Goal: Complete application form: Complete application form

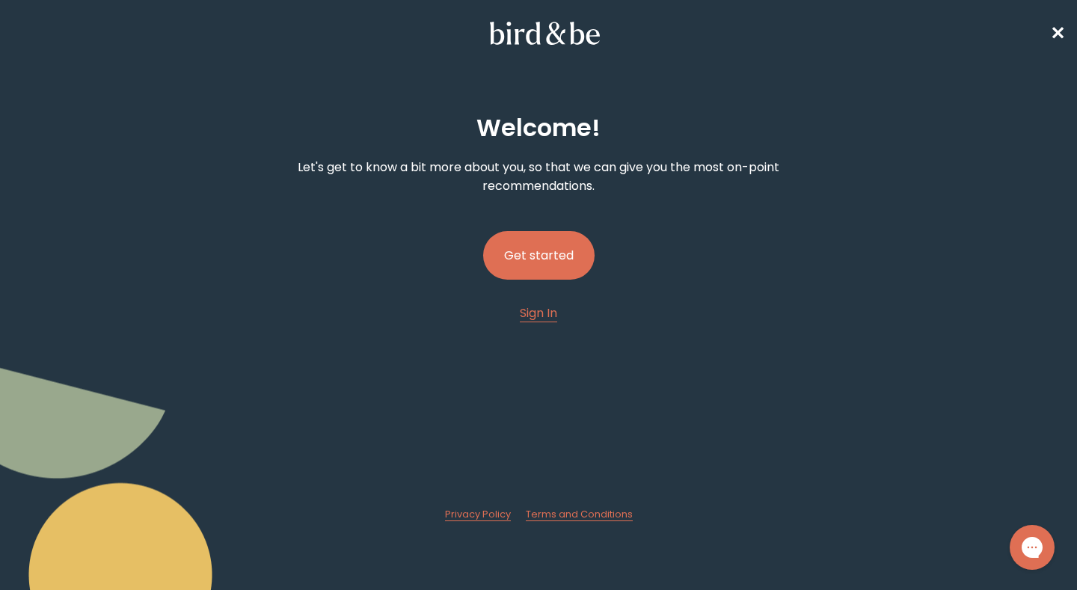
click at [575, 257] on button "Get started" at bounding box center [538, 255] width 111 height 49
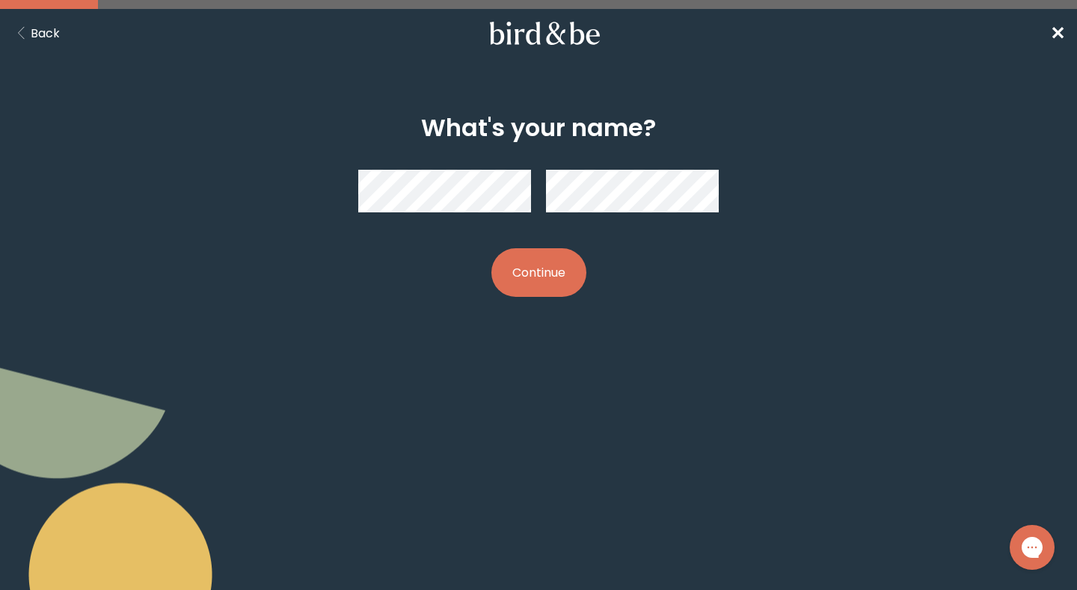
click at [558, 298] on div "What's your name? Continue" at bounding box center [538, 205] width 514 height 231
click at [547, 285] on button "Continue" at bounding box center [538, 272] width 95 height 49
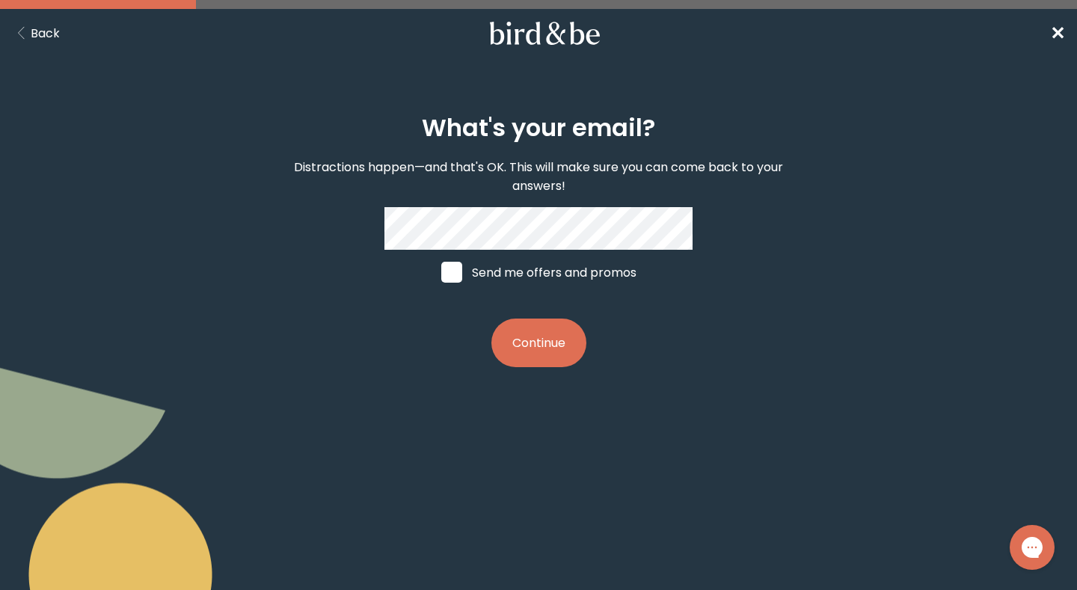
click at [519, 334] on button "Continue" at bounding box center [538, 343] width 95 height 49
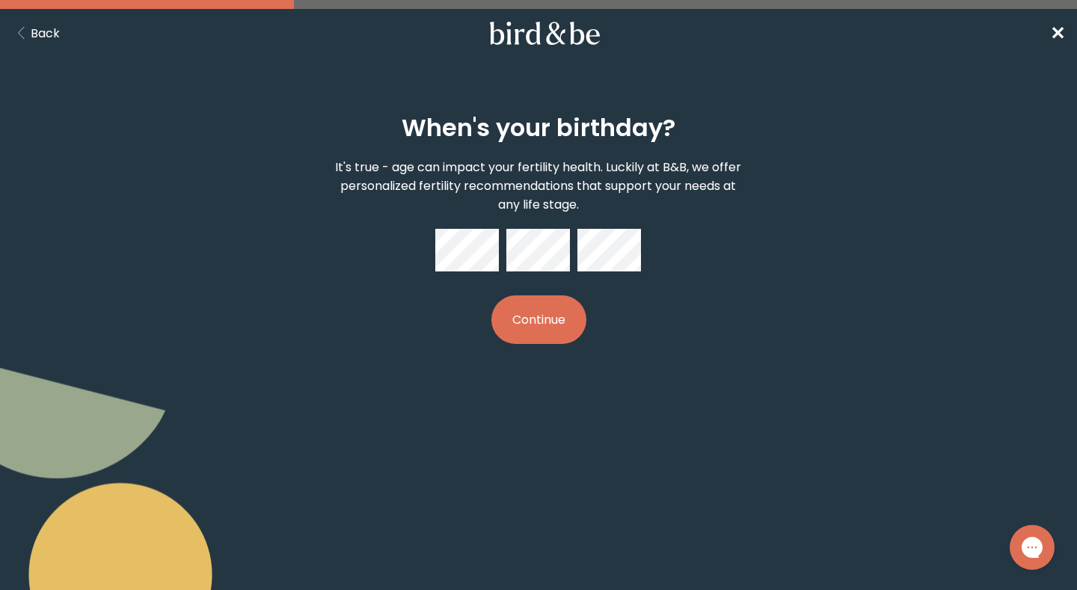
click at [545, 335] on button "Continue" at bounding box center [538, 319] width 95 height 49
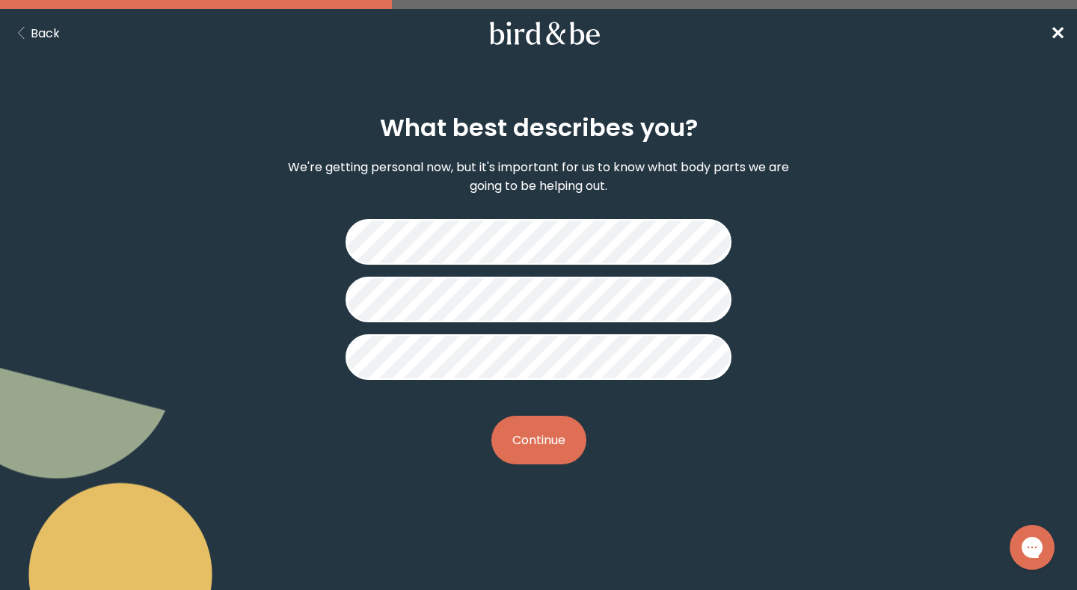
click at [554, 439] on button "Continue" at bounding box center [538, 440] width 95 height 49
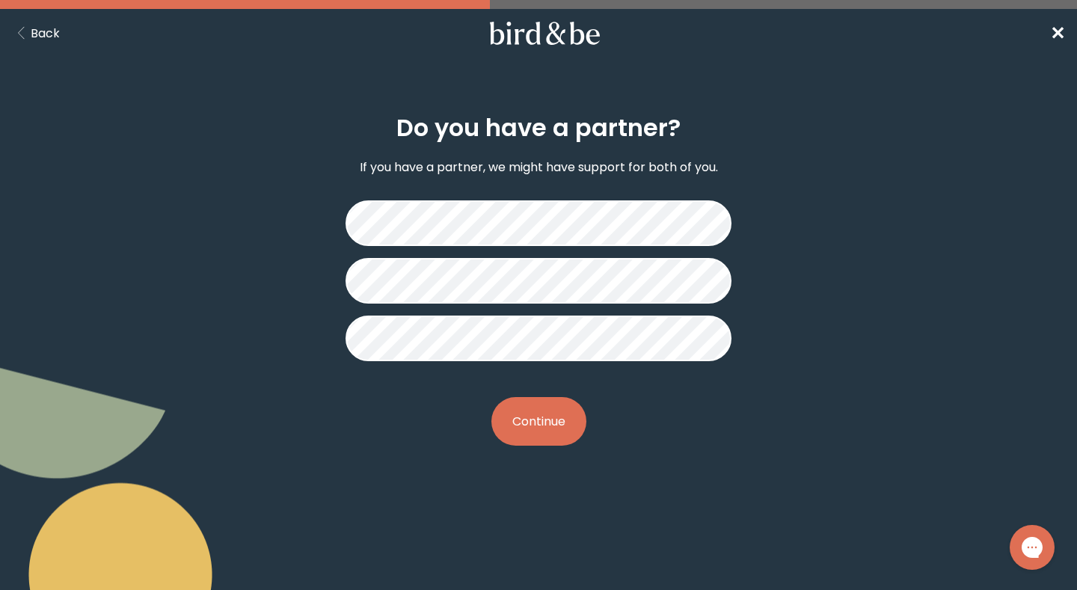
click at [556, 413] on button "Continue" at bounding box center [538, 421] width 95 height 49
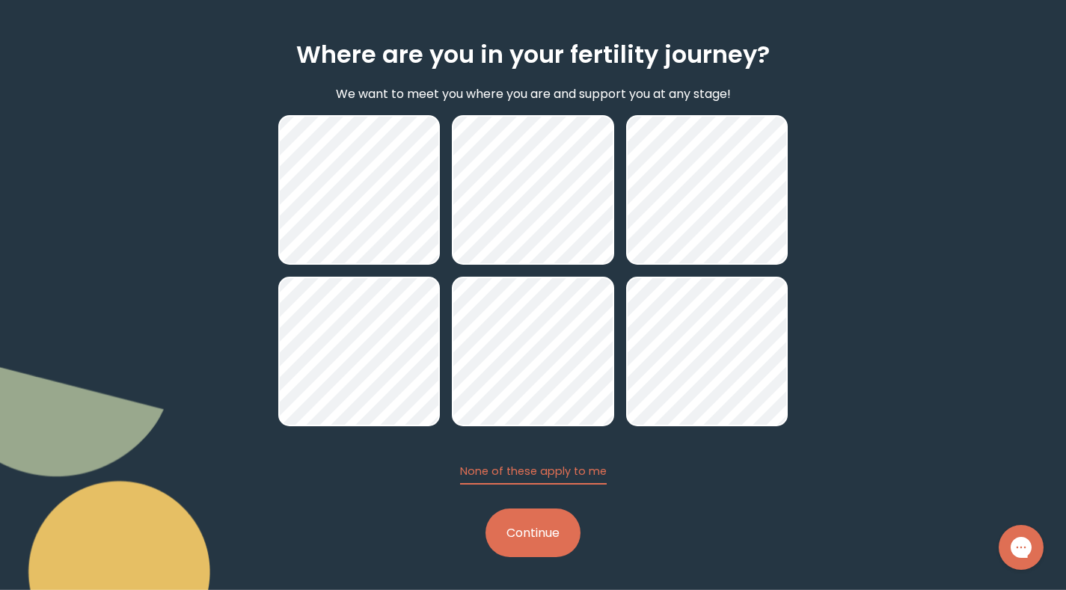
scroll to position [76, 0]
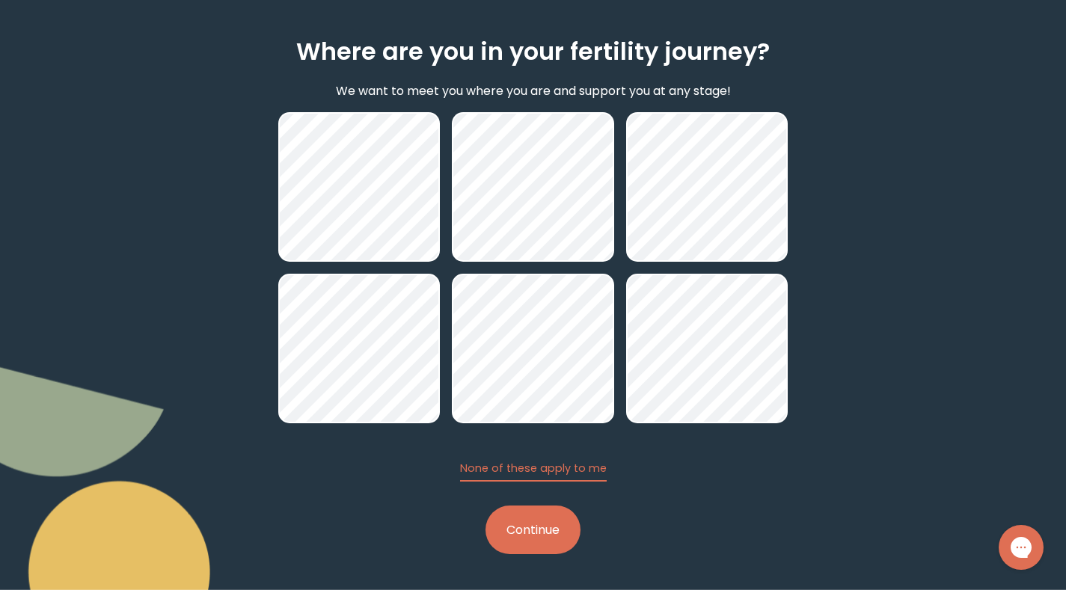
click at [529, 518] on button "Continue" at bounding box center [532, 529] width 95 height 49
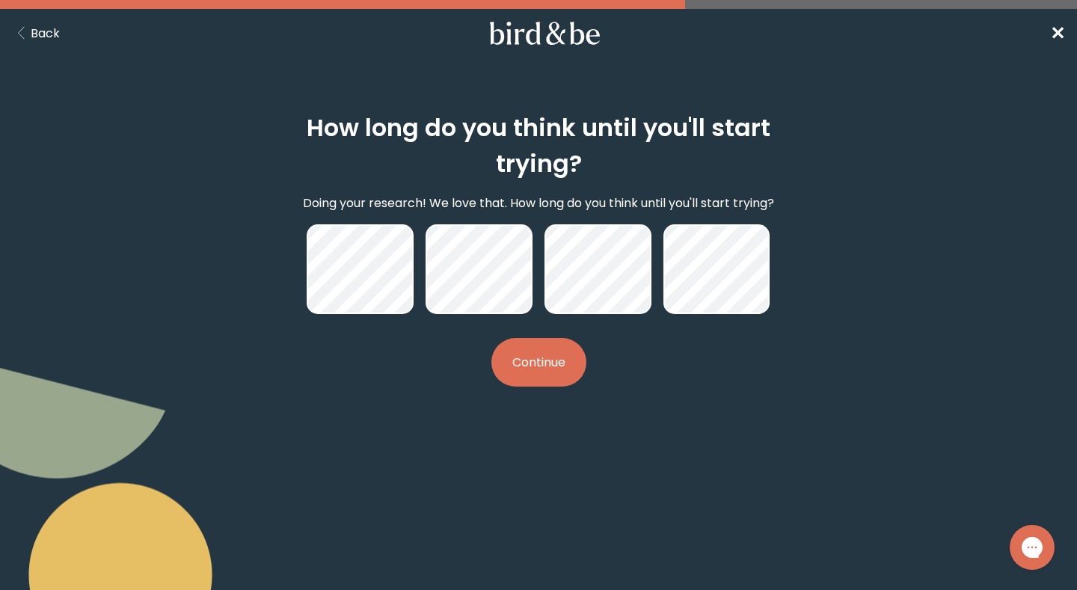
click at [543, 365] on button "Continue" at bounding box center [538, 362] width 95 height 49
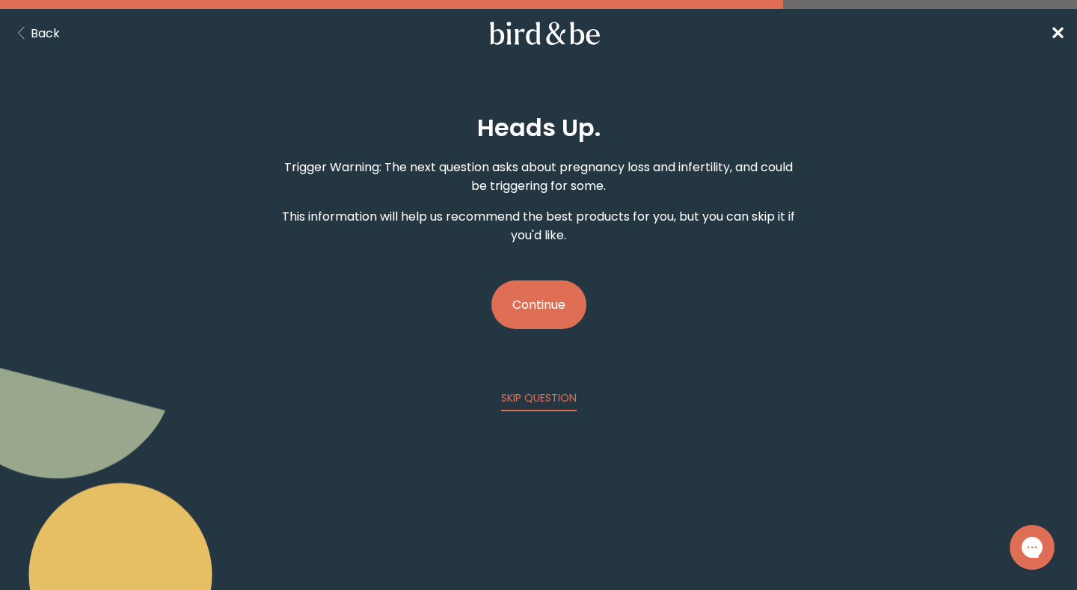
click at [547, 322] on button "Continue" at bounding box center [538, 304] width 95 height 49
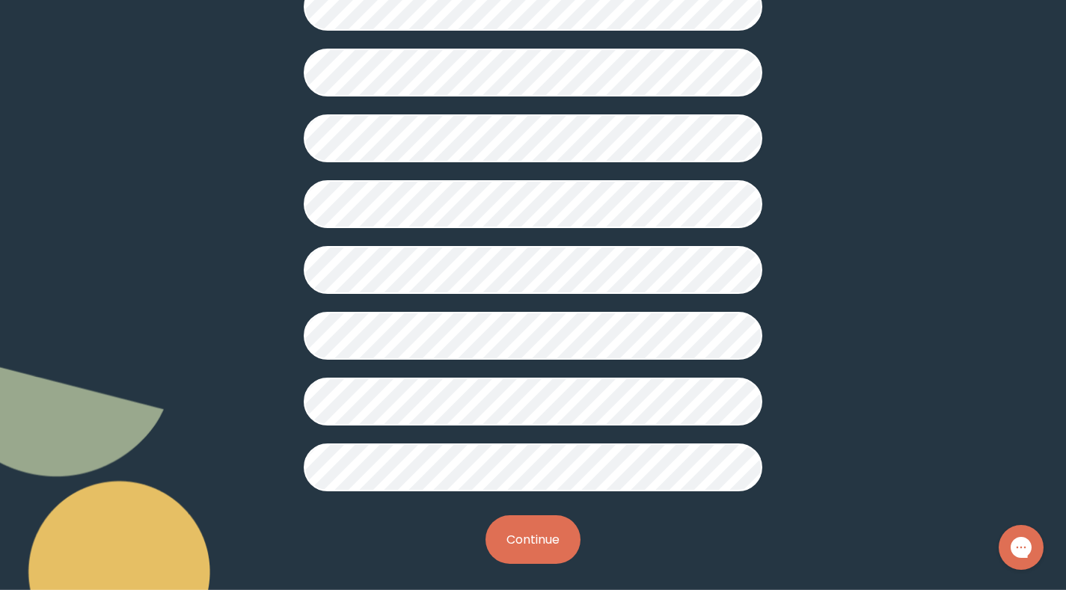
scroll to position [354, 0]
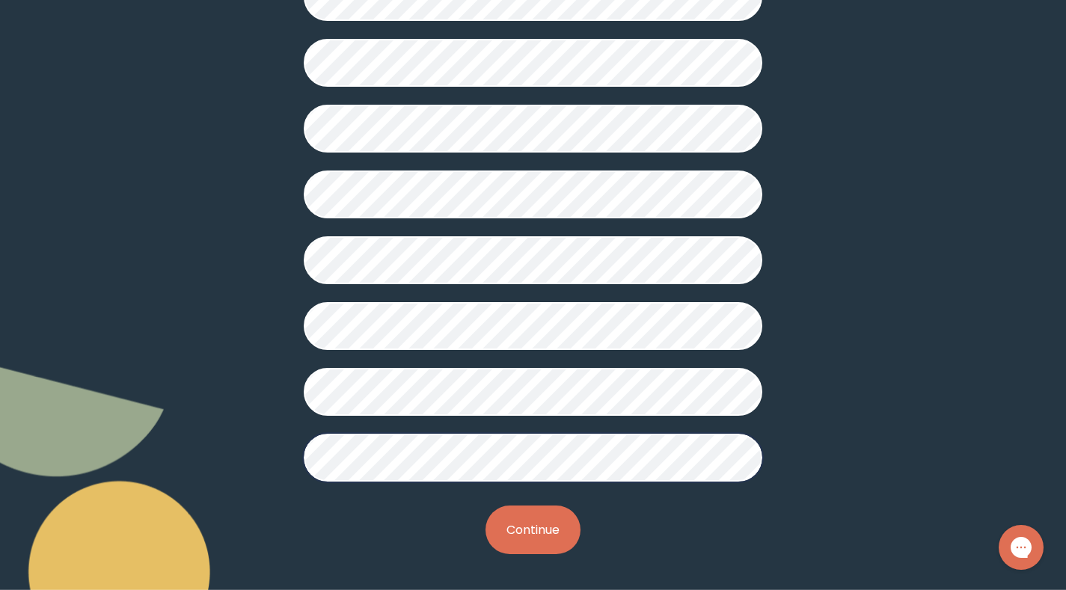
click at [512, 544] on button "Continue" at bounding box center [532, 529] width 95 height 49
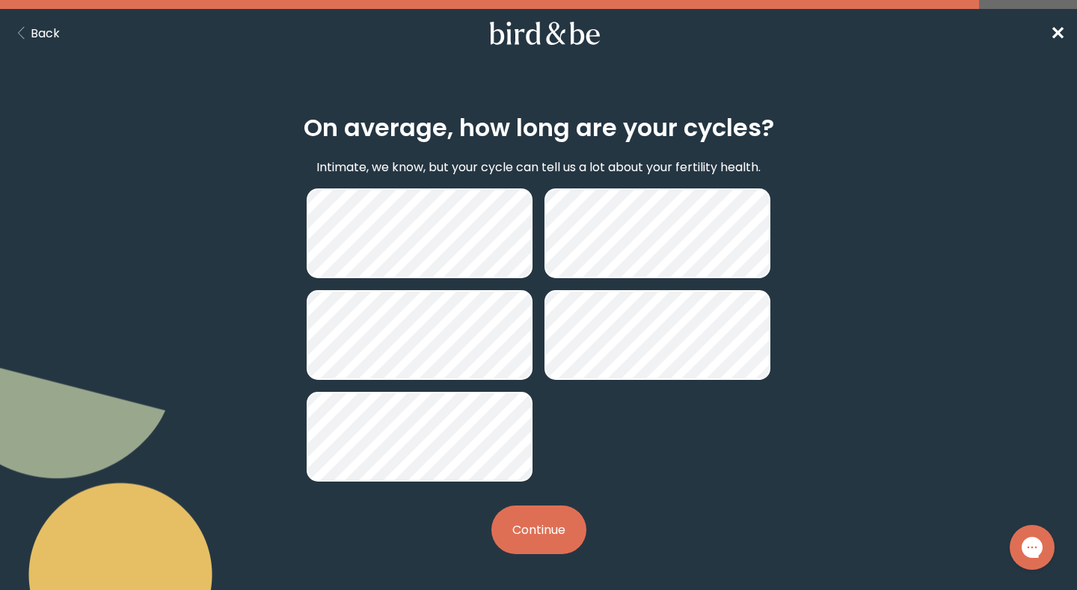
click at [547, 547] on button "Continue" at bounding box center [538, 529] width 95 height 49
click at [526, 524] on button "Continue" at bounding box center [538, 529] width 95 height 49
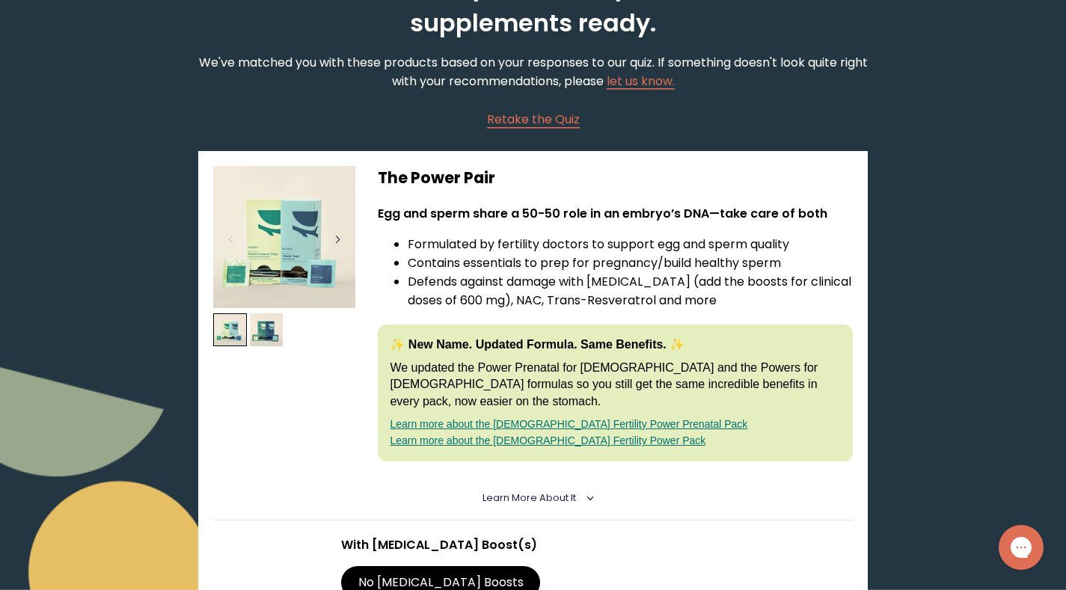
scroll to position [147, 0]
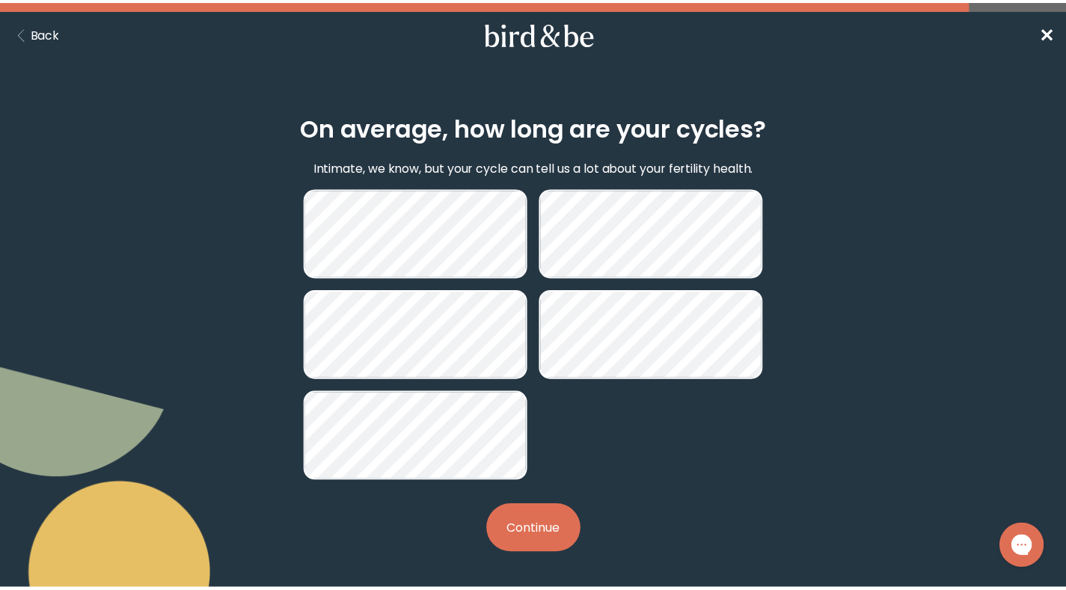
scroll to position [354, 0]
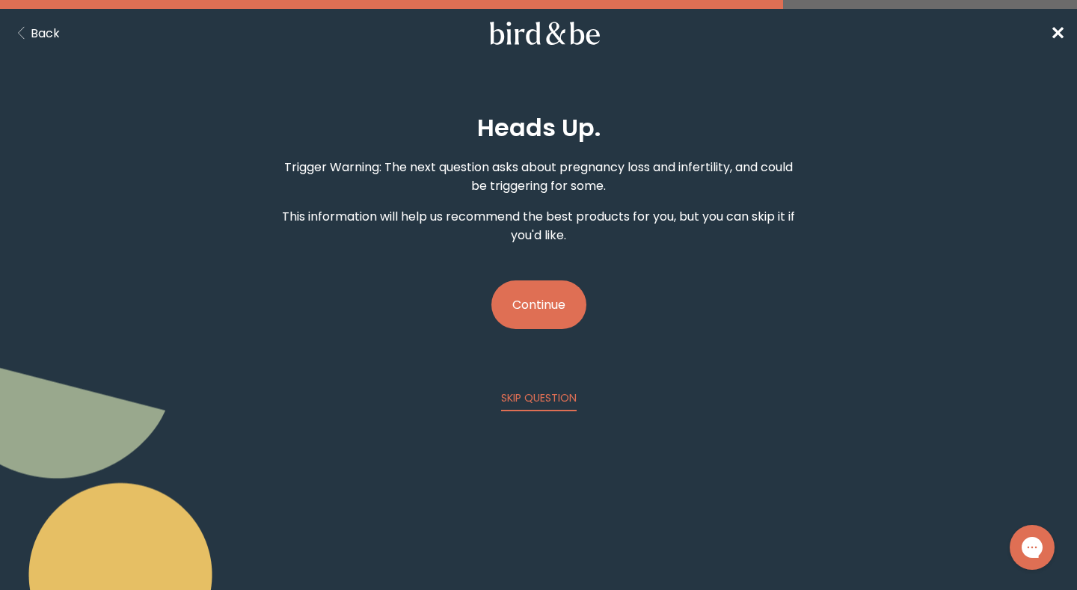
click at [537, 306] on button "Continue" at bounding box center [538, 304] width 95 height 49
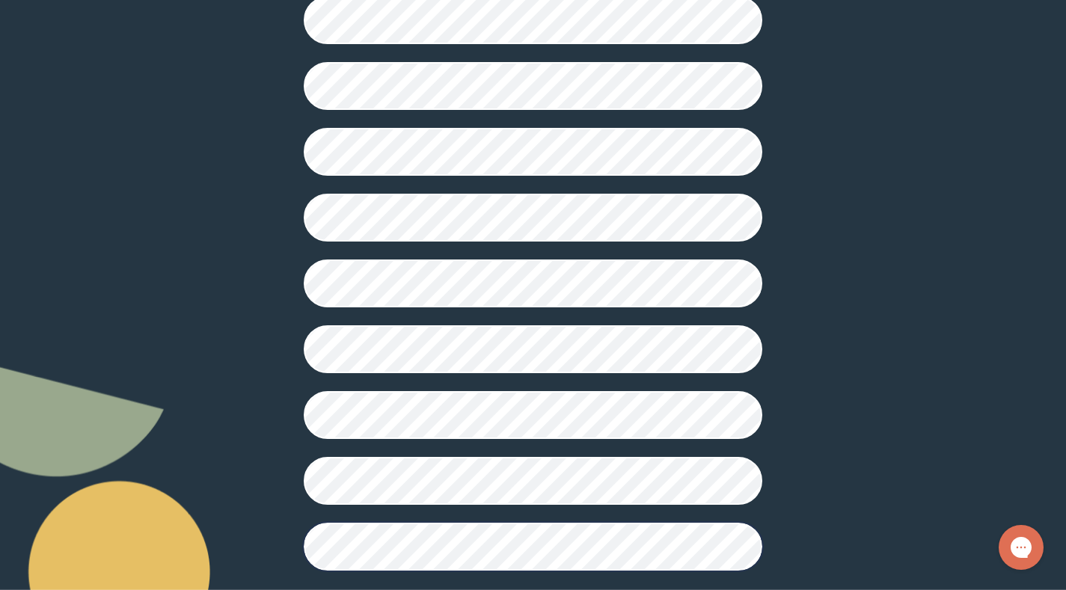
scroll to position [354, 0]
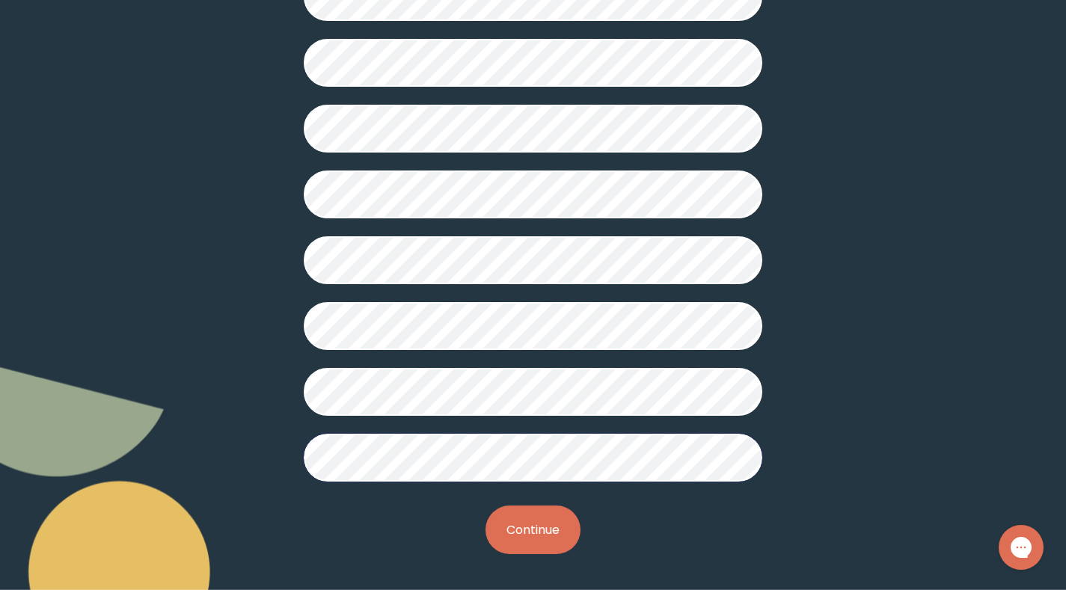
click at [538, 546] on button "Continue" at bounding box center [532, 529] width 95 height 49
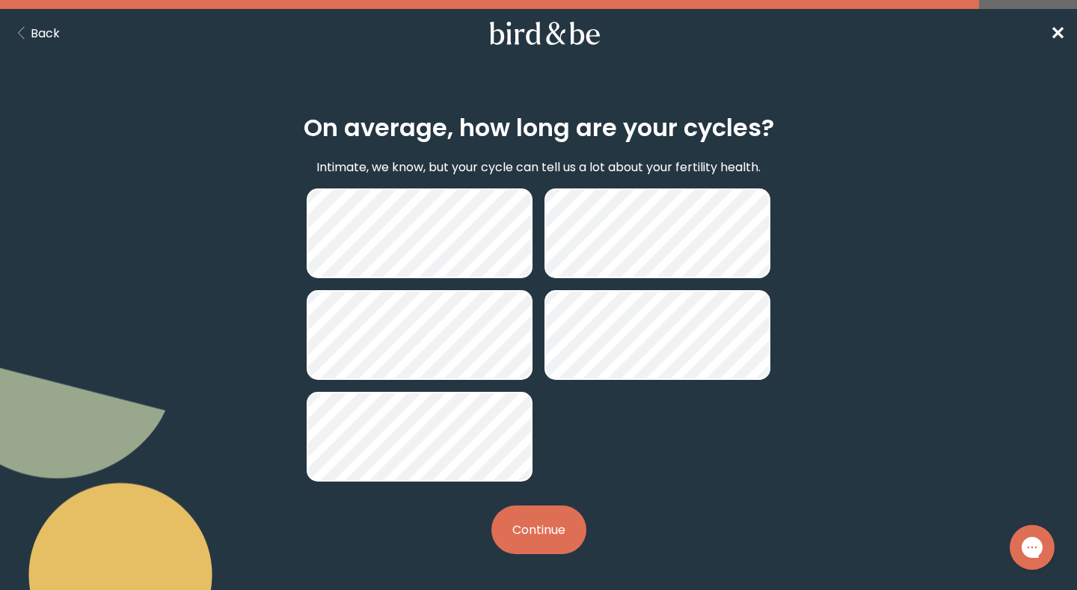
click at [37, 37] on button "Back" at bounding box center [36, 33] width 48 height 19
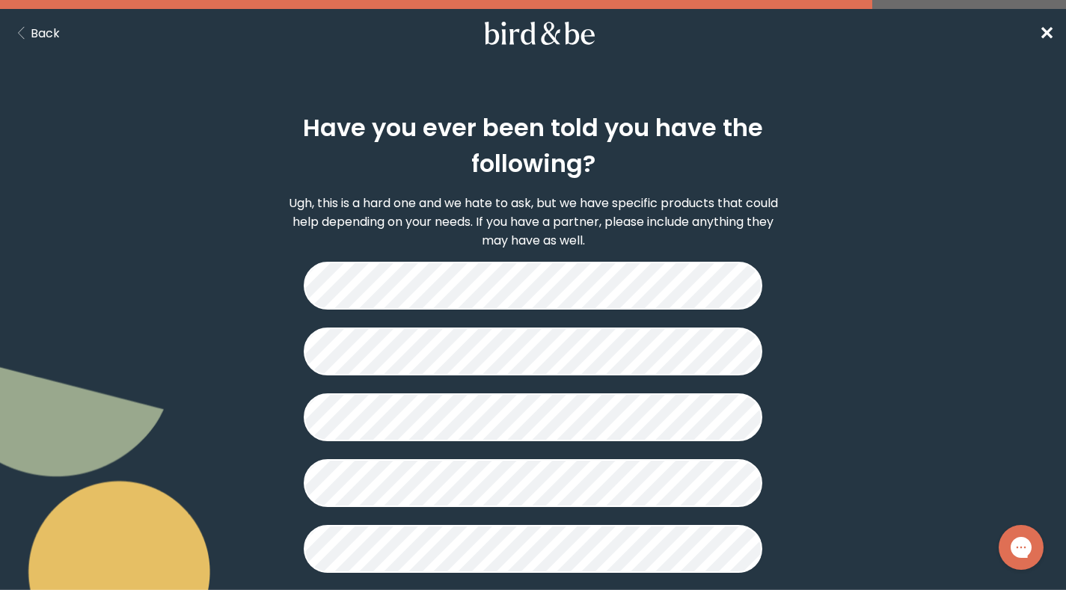
click at [44, 35] on button "Back" at bounding box center [36, 33] width 48 height 19
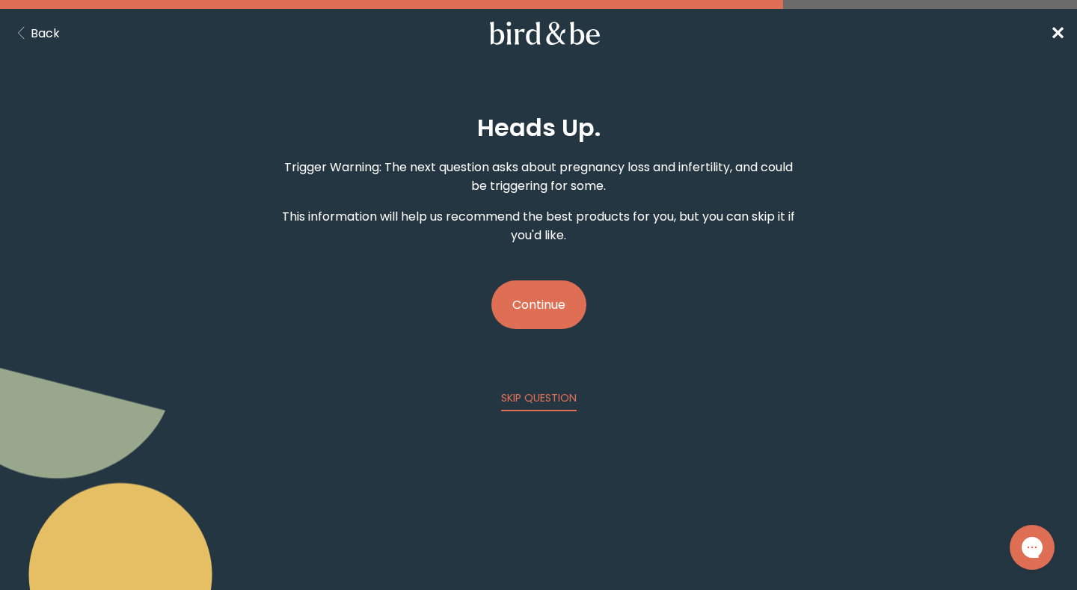
click at [44, 35] on button "Back" at bounding box center [36, 33] width 48 height 19
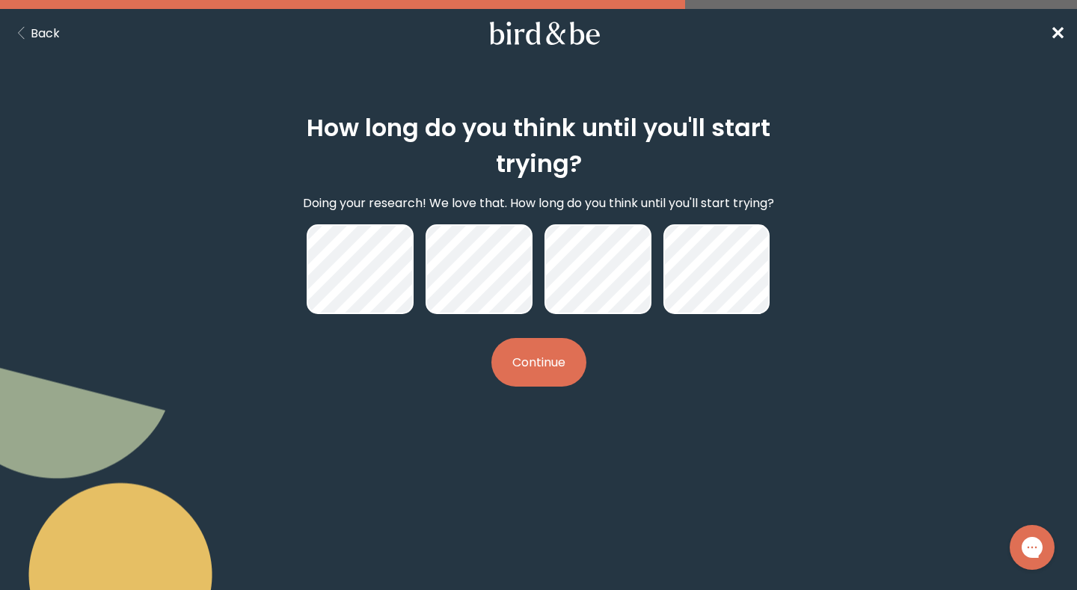
click at [574, 376] on button "Continue" at bounding box center [538, 362] width 95 height 49
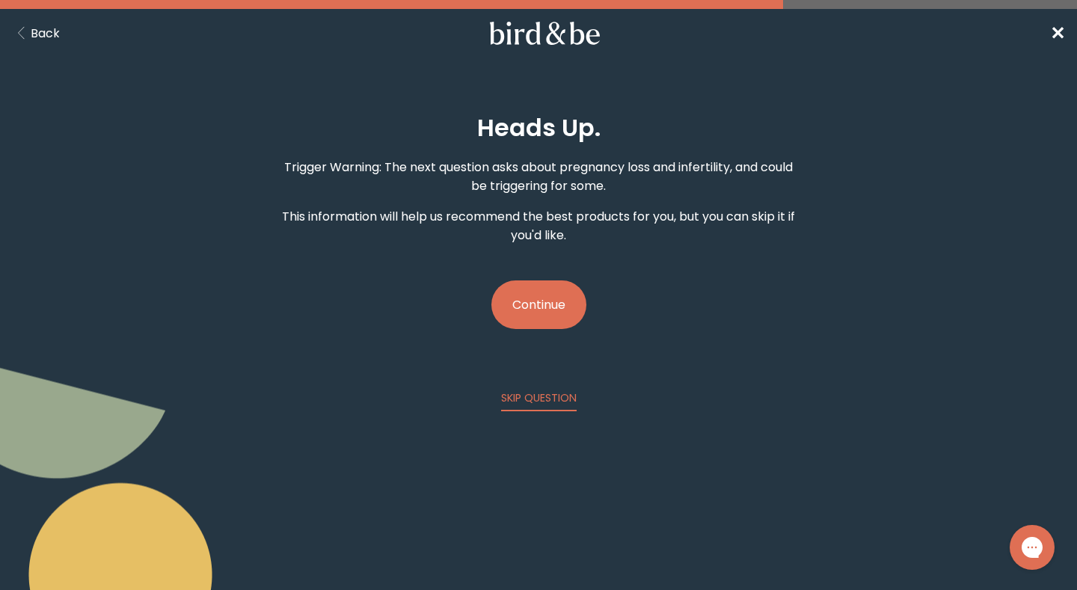
click at [559, 298] on button "Continue" at bounding box center [538, 304] width 95 height 49
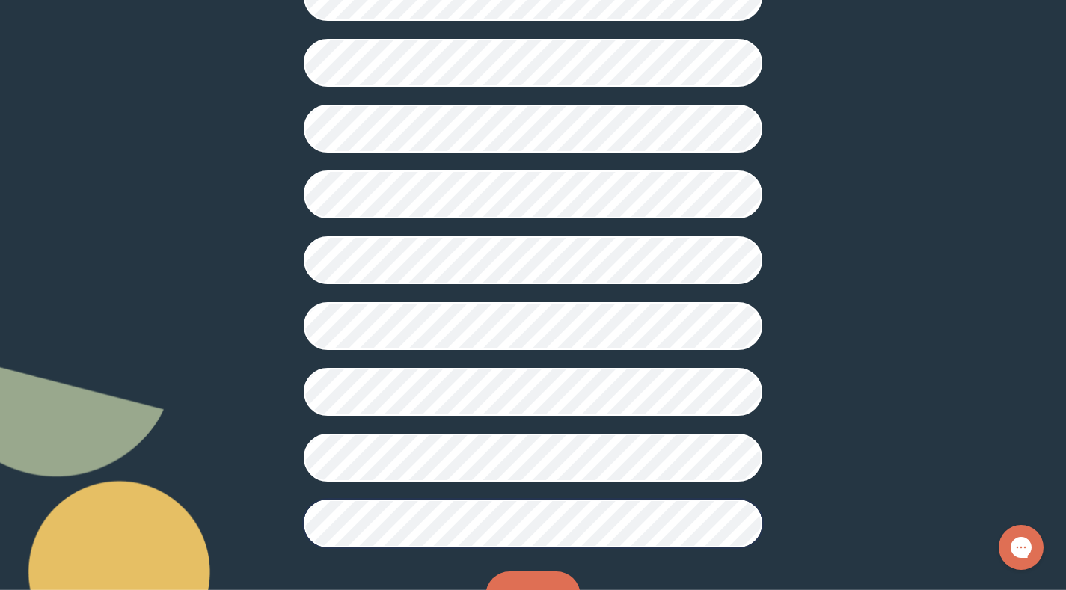
scroll to position [354, 0]
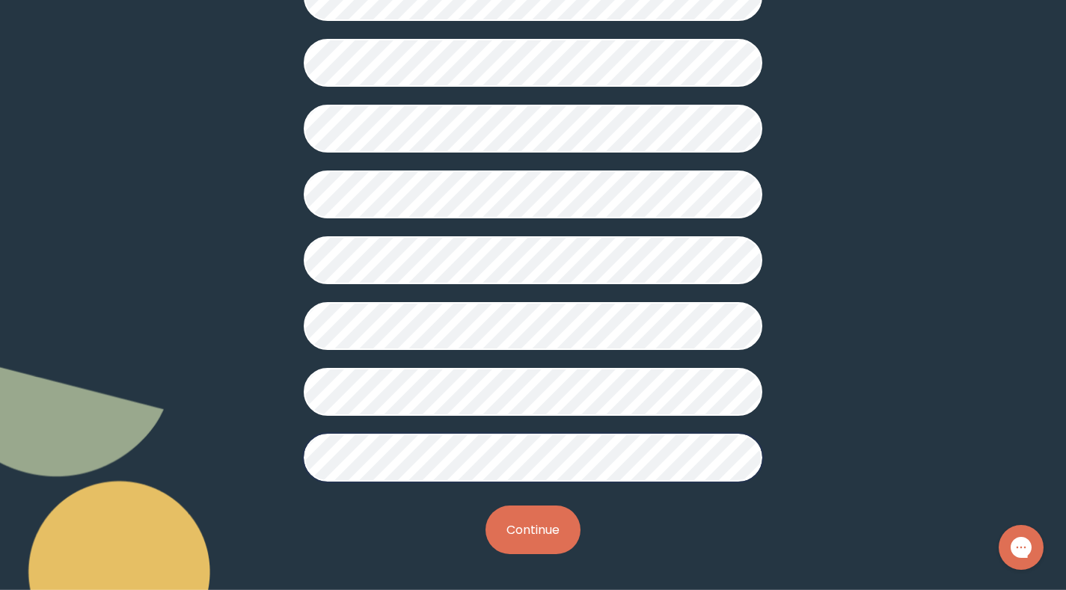
click at [532, 527] on button "Continue" at bounding box center [532, 529] width 95 height 49
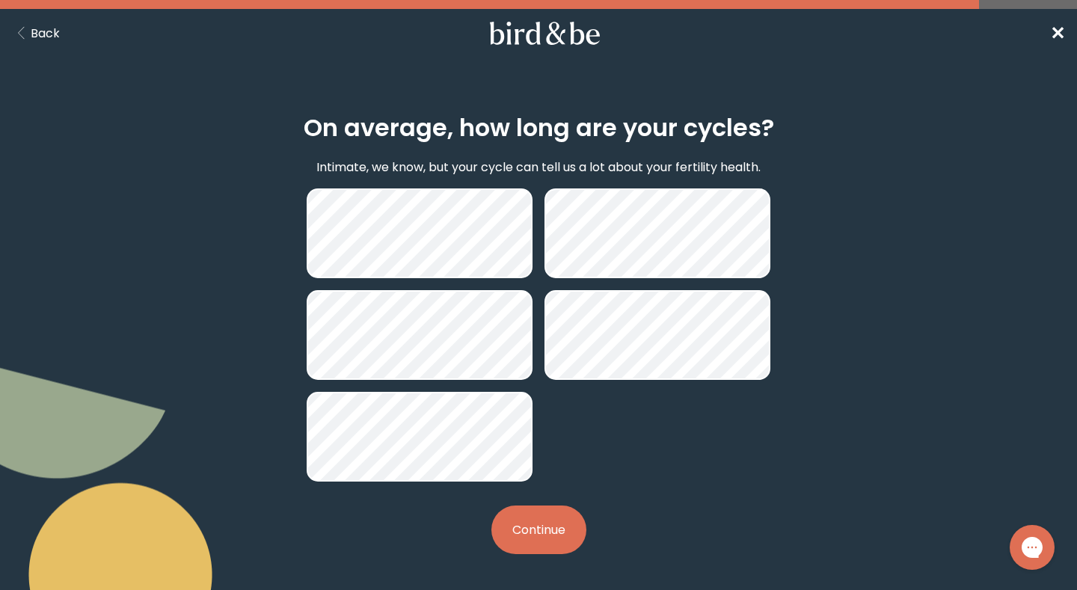
click at [534, 528] on button "Continue" at bounding box center [538, 529] width 95 height 49
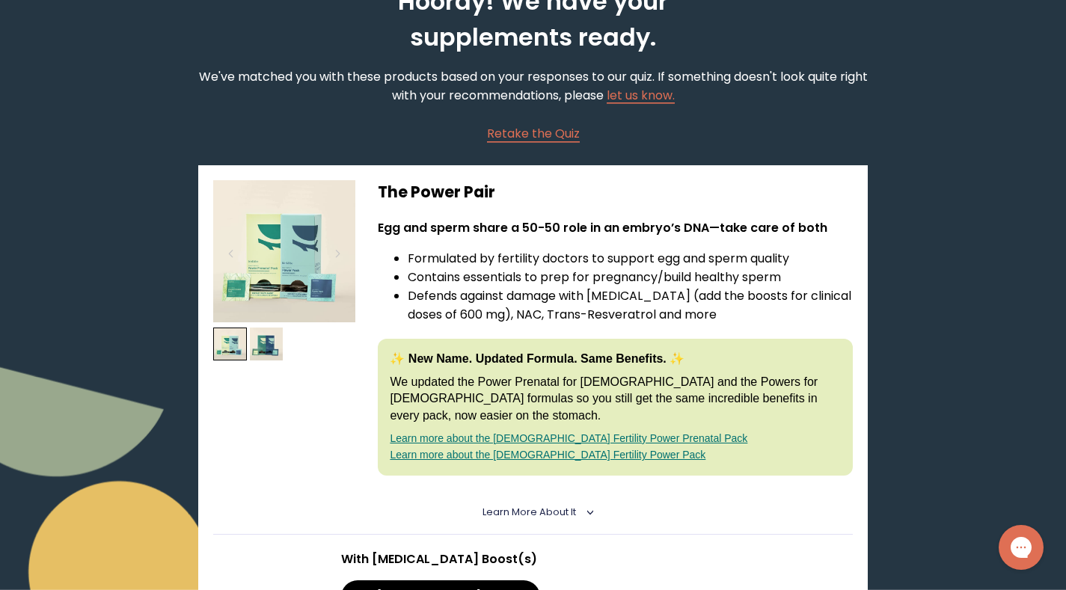
scroll to position [107, 0]
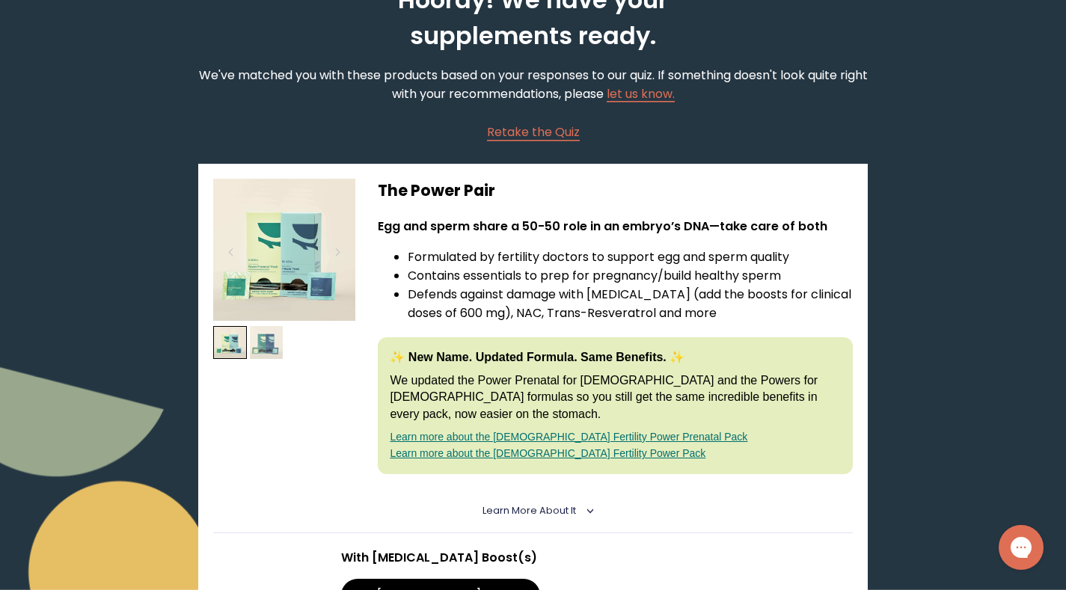
click at [257, 343] on img at bounding box center [267, 343] width 34 height 34
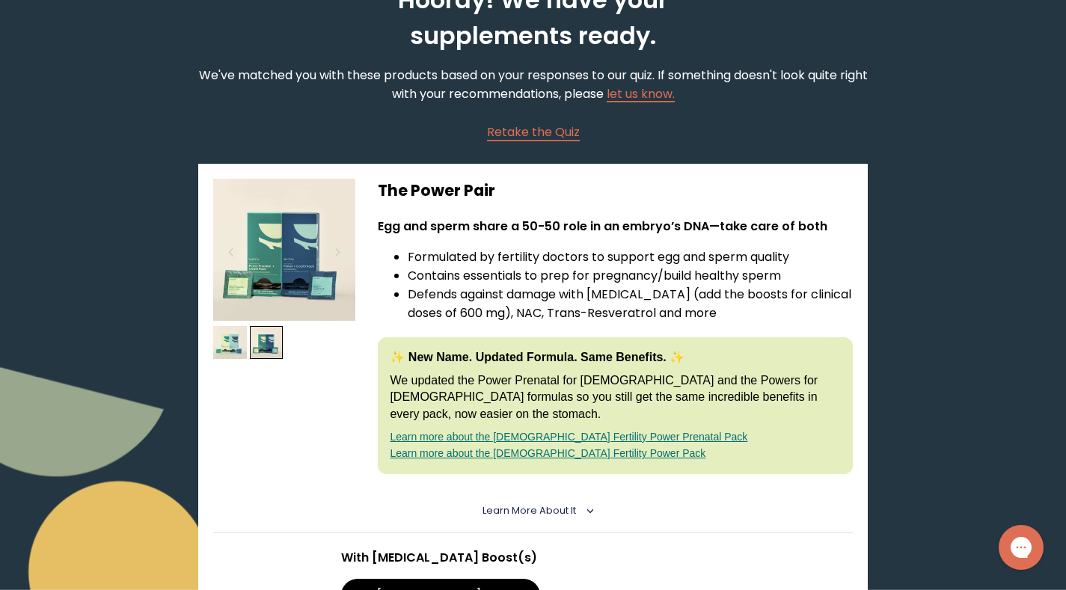
click at [298, 268] on img at bounding box center [284, 250] width 142 height 142
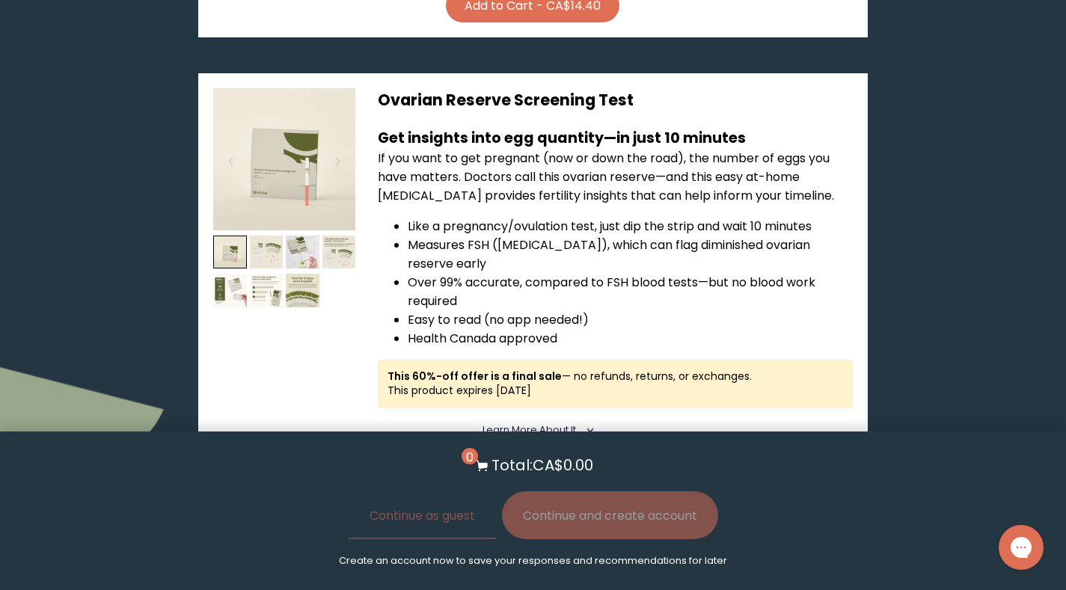
scroll to position [1551, 0]
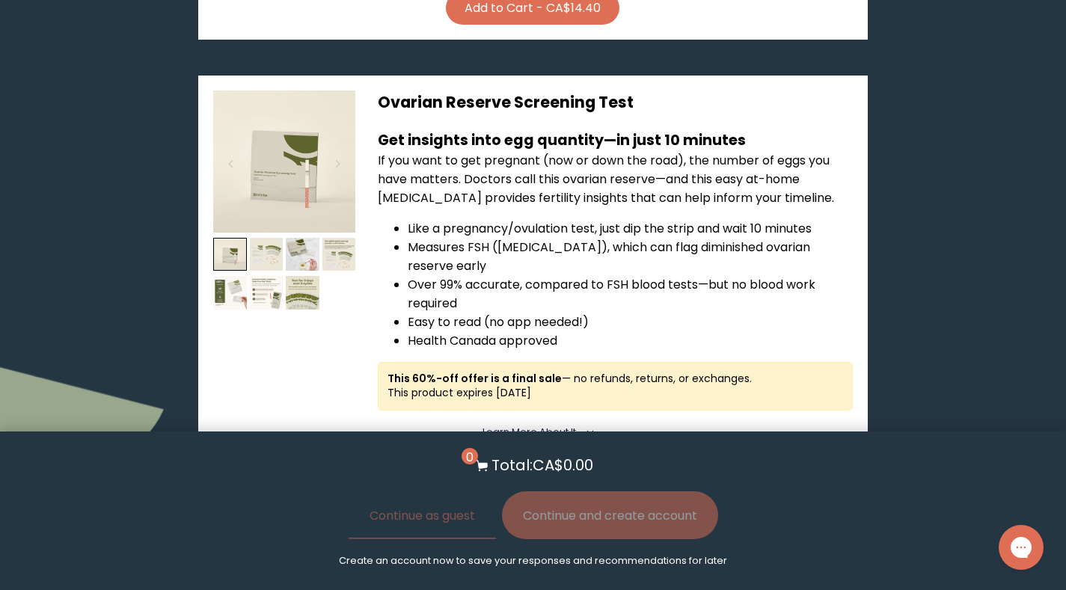
click at [586, 428] on icon "<" at bounding box center [586, 431] width 13 height 7
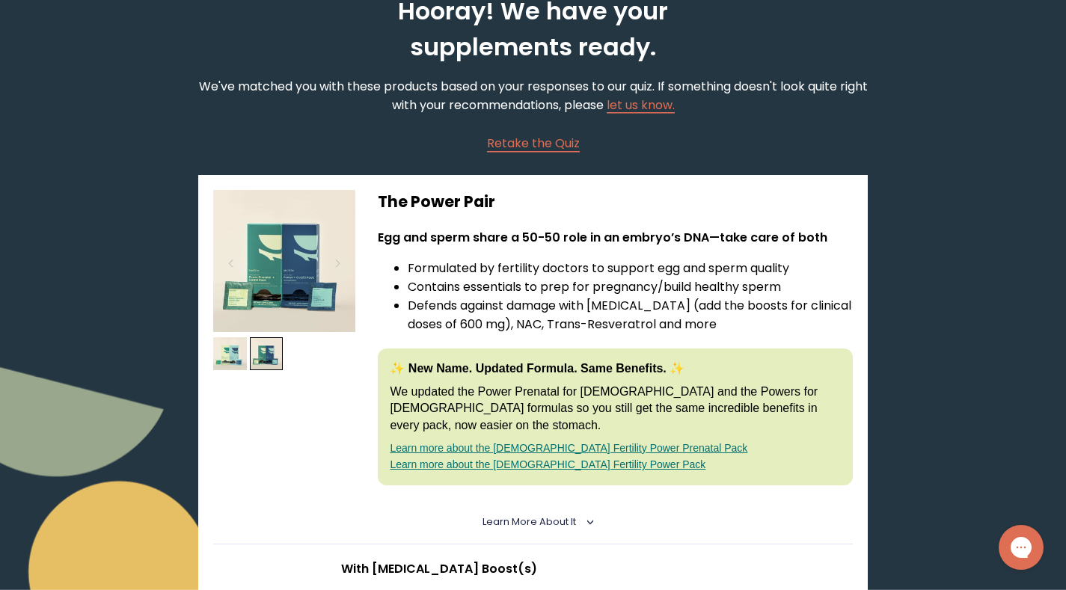
scroll to position [62, 0]
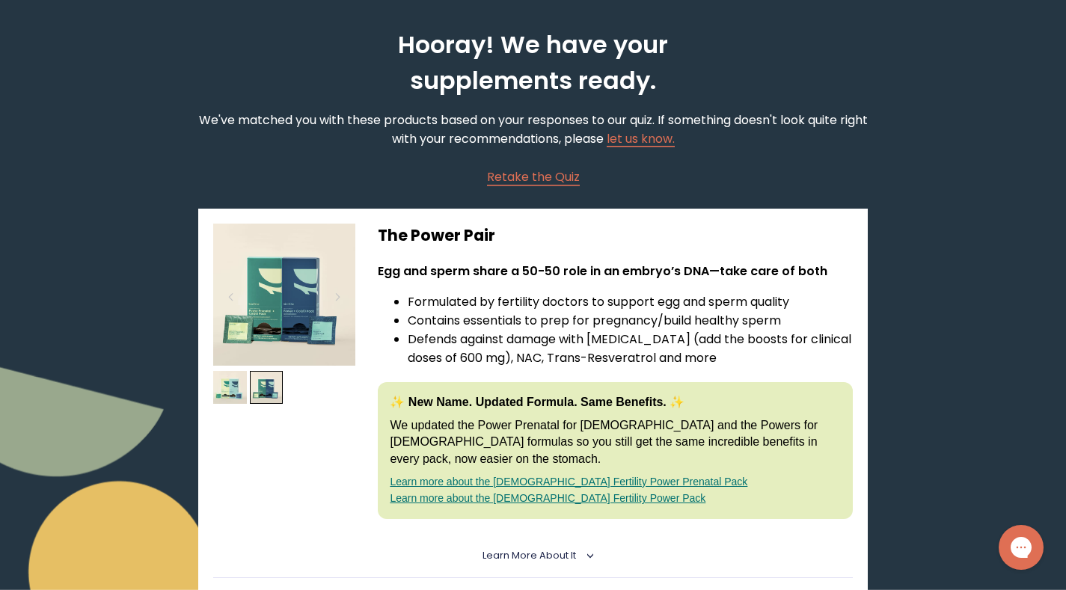
click at [304, 293] on img at bounding box center [284, 295] width 142 height 142
